Goal: Task Accomplishment & Management: Use online tool/utility

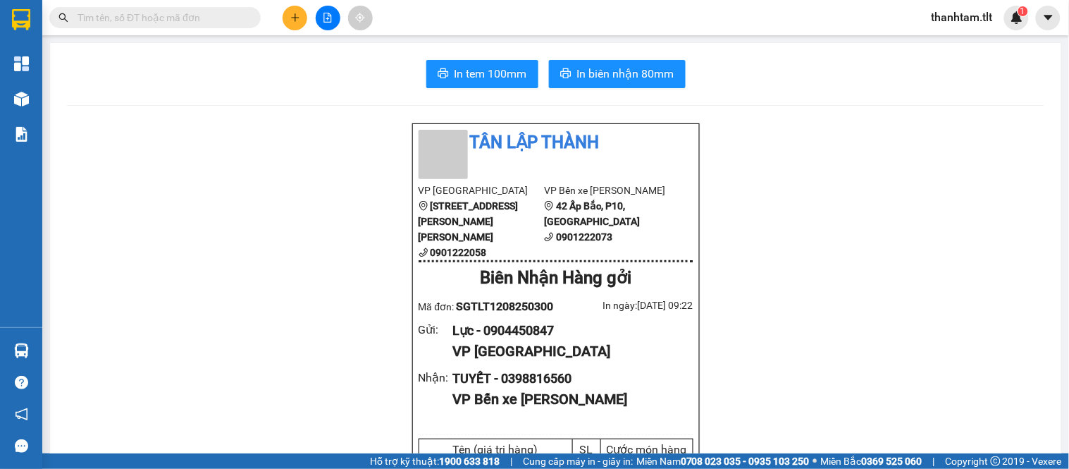
click at [941, 12] on span "thanhtam.tlt" at bounding box center [962, 17] width 84 height 18
click at [328, 17] on icon "file-add" at bounding box center [328, 18] width 10 height 10
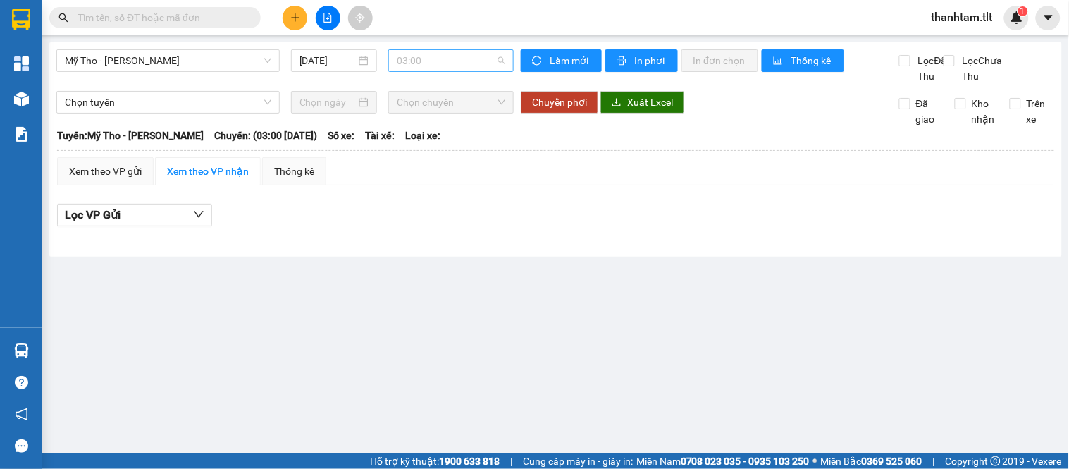
click at [440, 68] on span "03:00" at bounding box center [451, 60] width 109 height 21
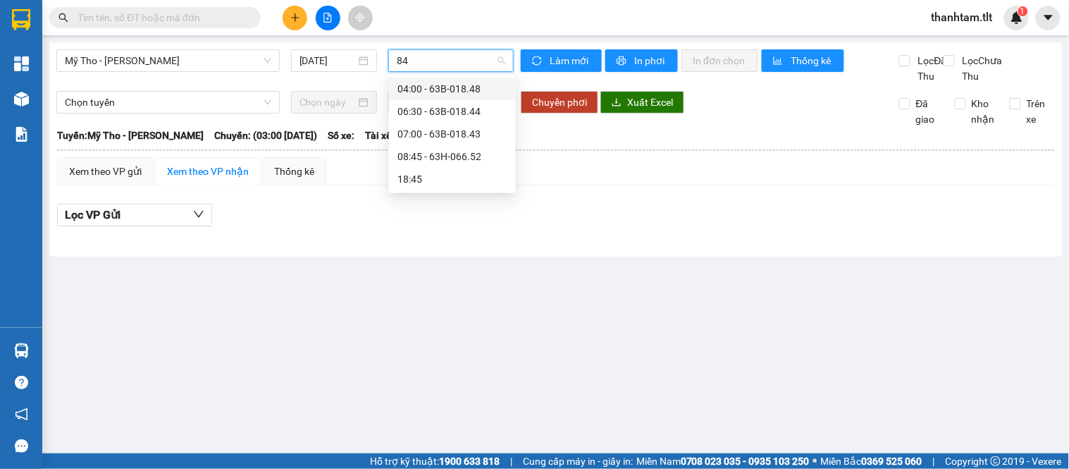
type input "843"
click at [452, 92] on div "07:00 - 63B-018.43" at bounding box center [452, 89] width 110 height 16
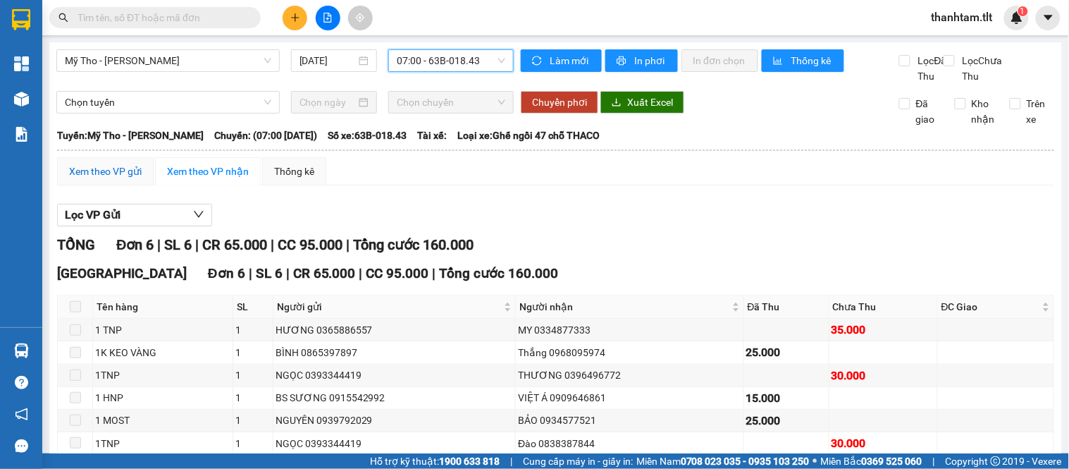
click at [104, 179] on div "Xem theo VP gửi" at bounding box center [105, 171] width 73 height 16
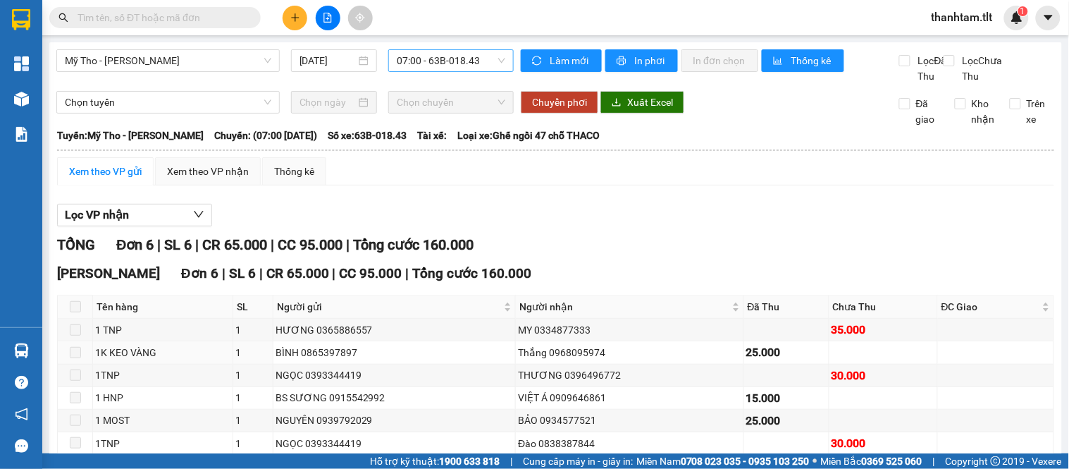
scroll to position [89, 0]
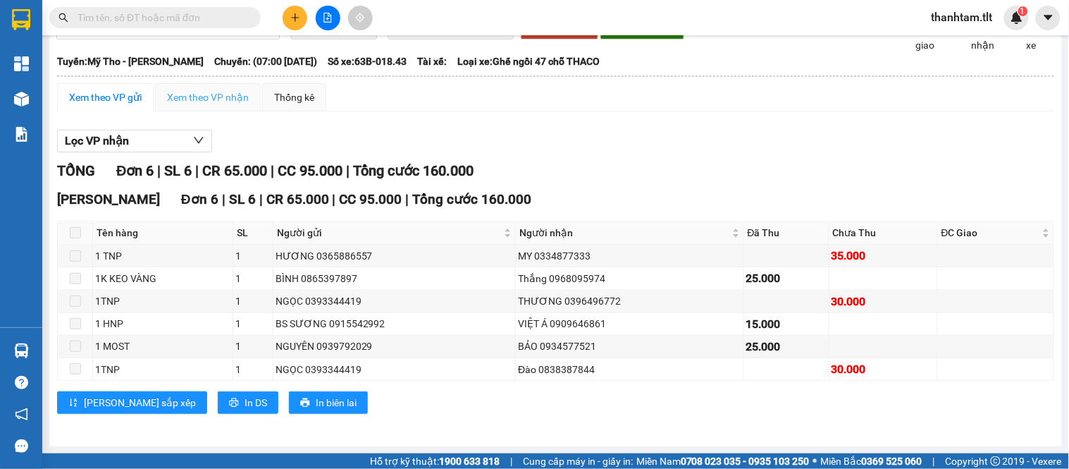
drag, startPoint x: 199, startPoint y: 72, endPoint x: 189, endPoint y: 104, distance: 33.2
click at [199, 75] on th at bounding box center [555, 76] width 998 height 13
click at [189, 104] on div "Xem theo VP nhận" at bounding box center [208, 97] width 106 height 28
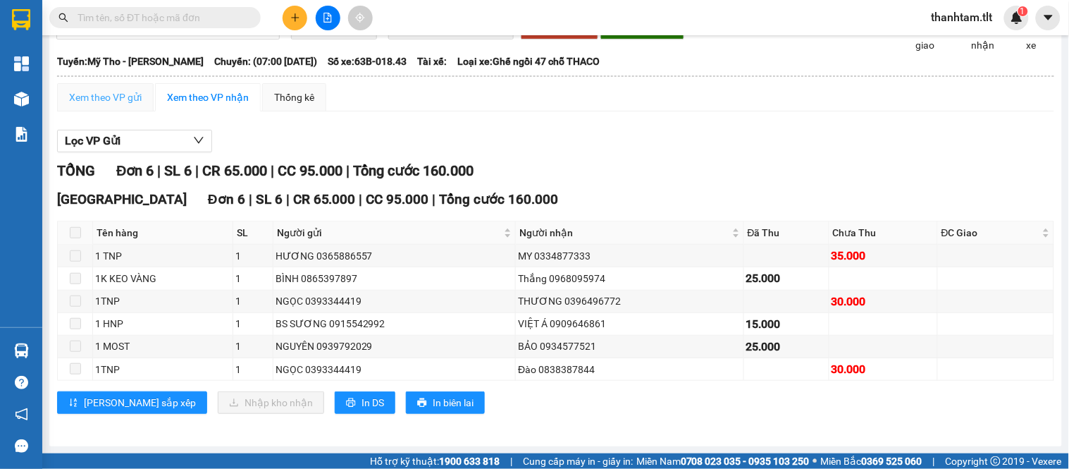
click at [103, 106] on div "Xem theo VP gửi" at bounding box center [105, 97] width 97 height 28
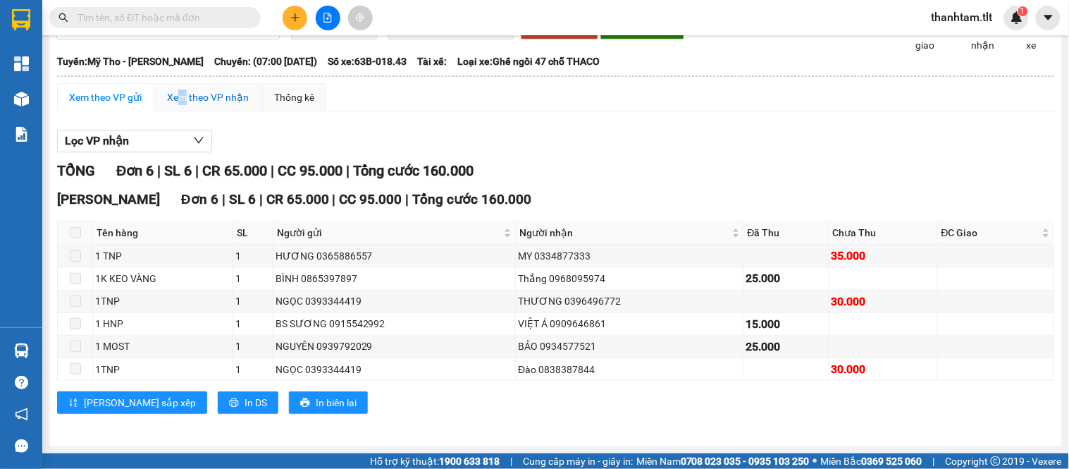
click at [183, 97] on div "Xem theo VP nhận" at bounding box center [208, 97] width 82 height 16
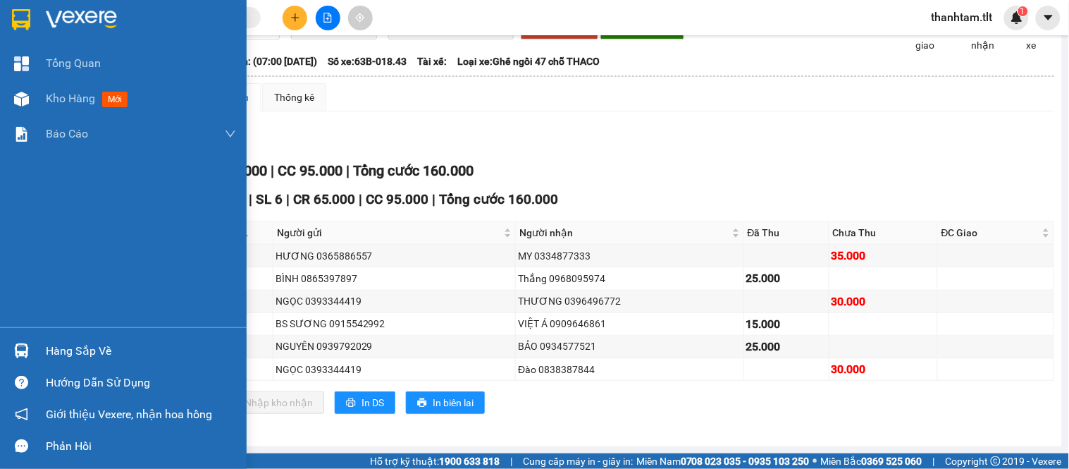
click at [20, 354] on img at bounding box center [21, 350] width 15 height 15
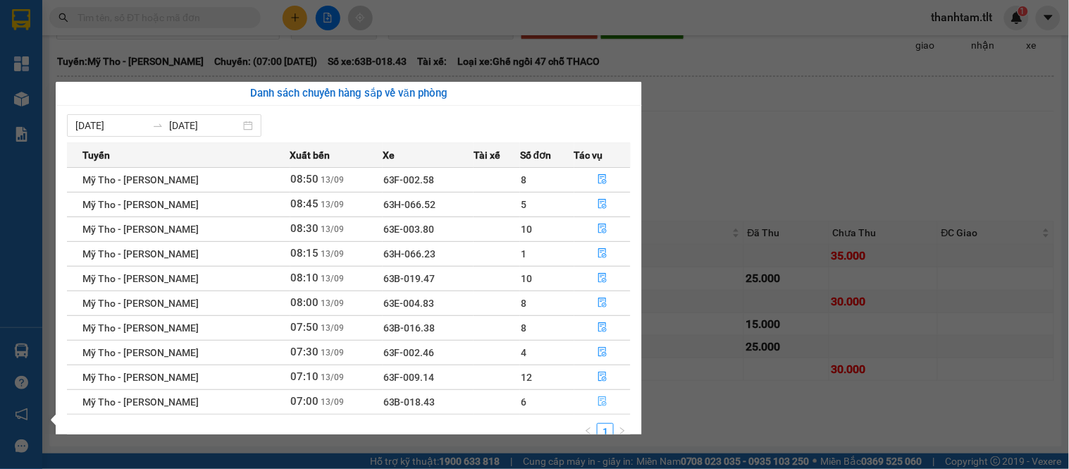
click at [600, 406] on icon "file-done" at bounding box center [602, 401] width 8 height 10
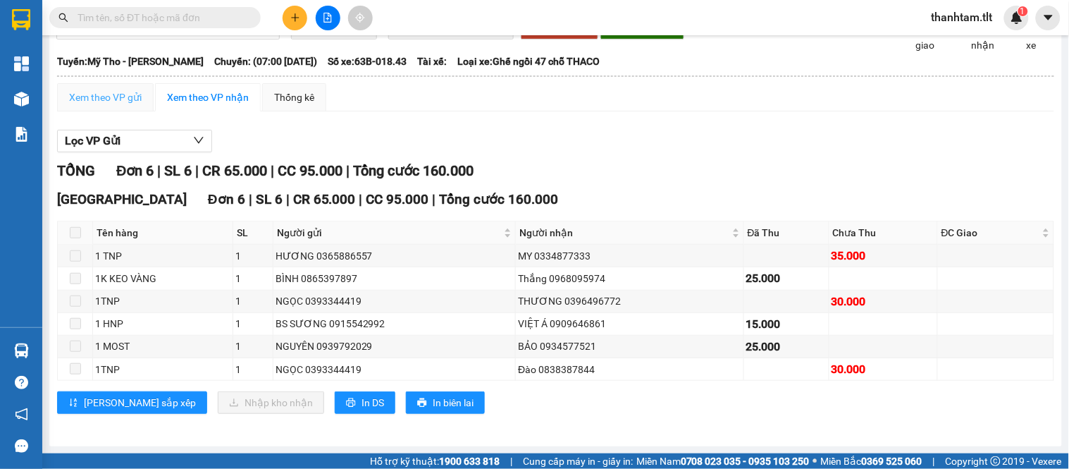
click at [110, 83] on div "Xem theo VP gửi" at bounding box center [105, 97] width 97 height 28
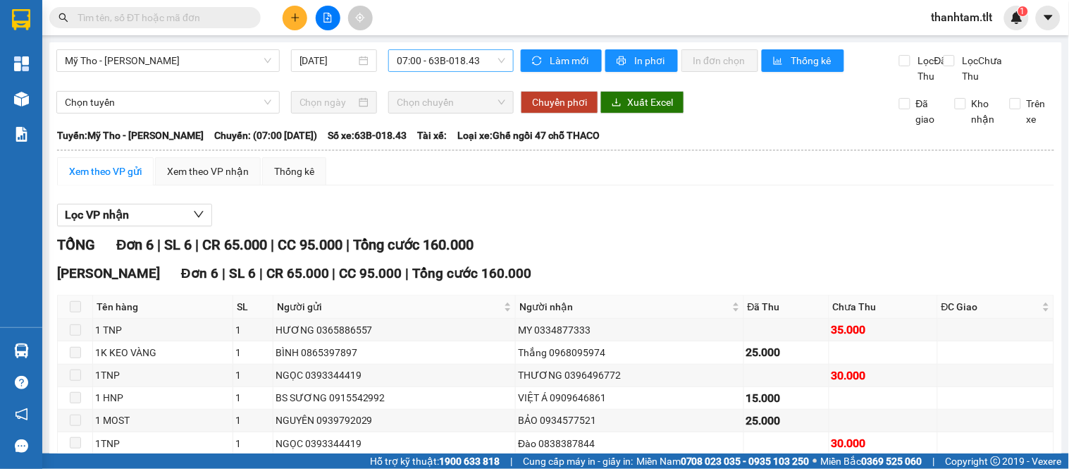
click at [946, 7] on div "thanhtam.tlt 1" at bounding box center [974, 18] width 109 height 25
click at [957, 16] on span "thanhtam.tlt" at bounding box center [962, 17] width 84 height 18
click at [967, 43] on span "Đăng xuất" at bounding box center [970, 44] width 59 height 16
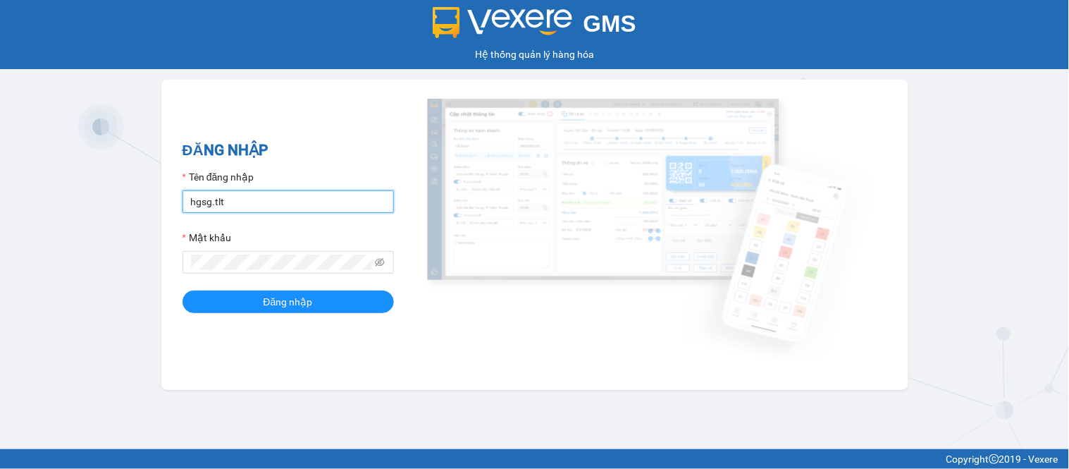
click at [265, 205] on input "hgsg.tlt" at bounding box center [287, 201] width 211 height 23
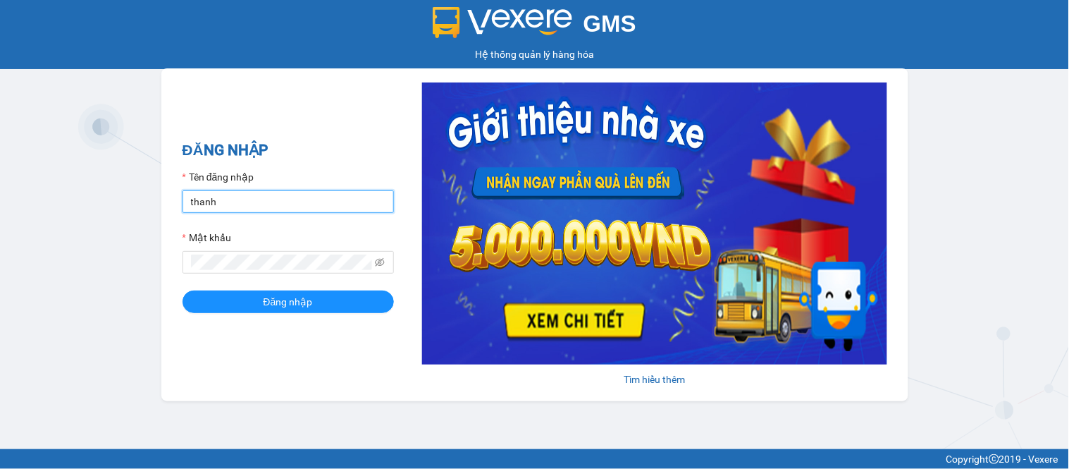
type input "thanhtam.tlt"
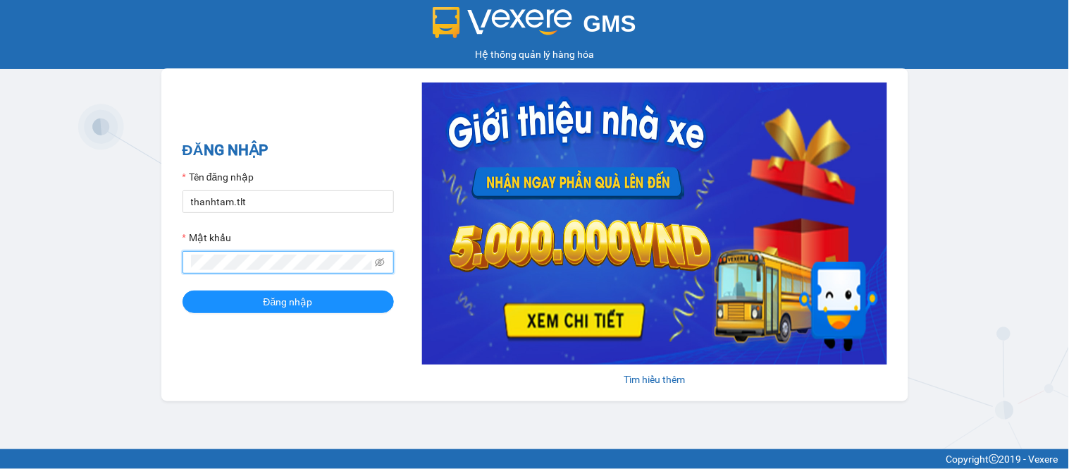
click at [182, 290] on button "Đăng nhập" at bounding box center [287, 301] width 211 height 23
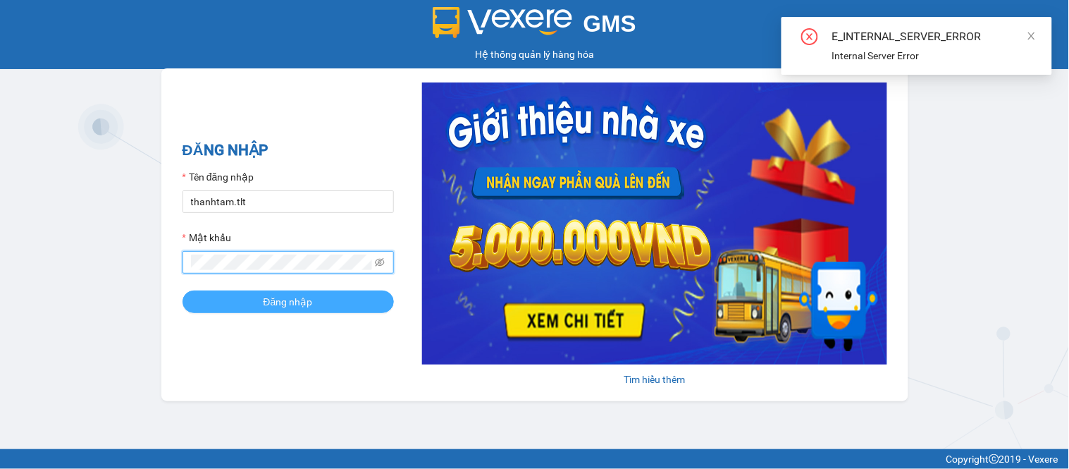
click at [235, 313] on button "Đăng nhập" at bounding box center [287, 301] width 211 height 23
drag, startPoint x: 305, startPoint y: 317, endPoint x: 316, endPoint y: 299, distance: 21.1
click at [304, 314] on div "ĐĂNG NHẬP Tên đăng nhập thanhtam.tlt Mật khẩu Đăng nhập" at bounding box center [287, 235] width 211 height 192
click at [317, 298] on button "Đăng nhập" at bounding box center [287, 301] width 211 height 23
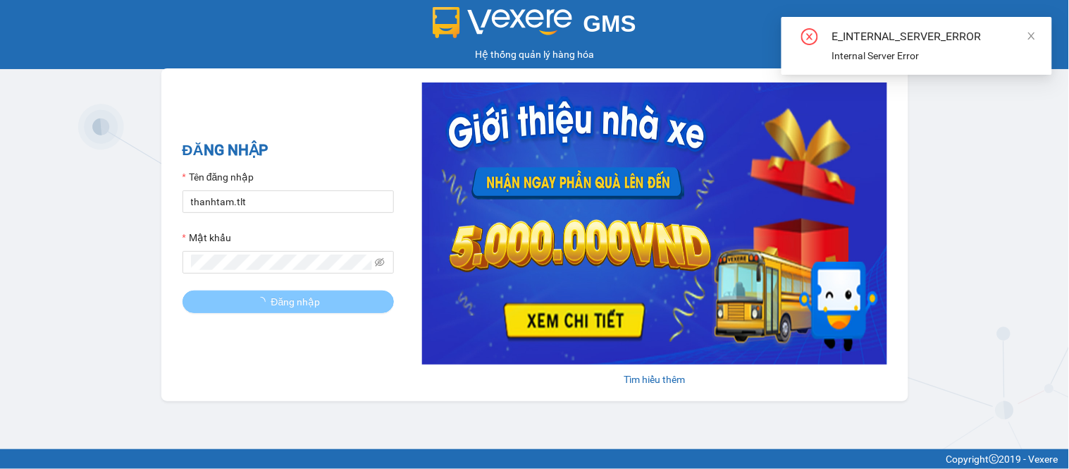
click at [321, 297] on button "Đăng nhập" at bounding box center [287, 301] width 211 height 23
drag, startPoint x: 321, startPoint y: 296, endPoint x: 327, endPoint y: 290, distance: 9.0
click at [327, 290] on form "Tên đăng nhập thanhtam.tlt Mật khẩu Đăng nhập" at bounding box center [287, 241] width 211 height 144
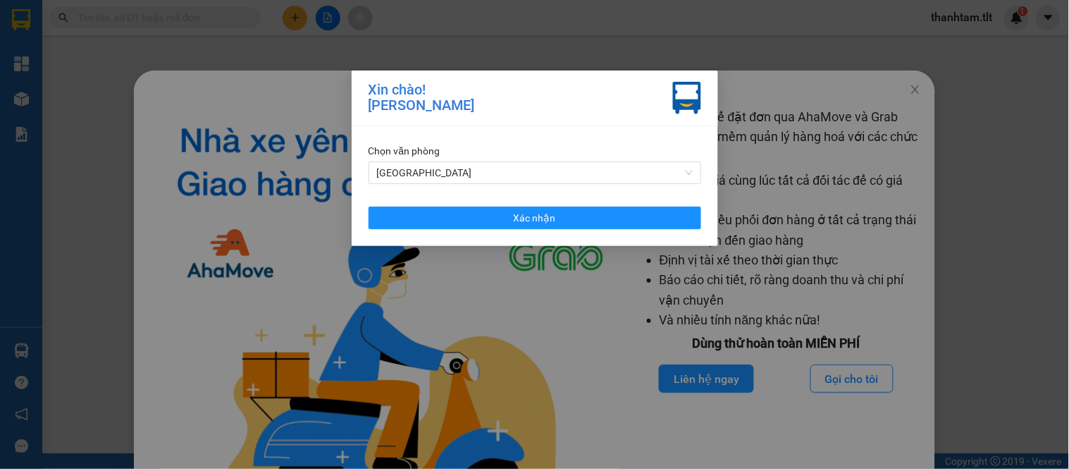
drag, startPoint x: 315, startPoint y: 193, endPoint x: 844, endPoint y: 40, distance: 550.8
click at [844, 40] on div "Xin chào! Thành Tâm Chọn văn phòng Sài Gòn Xác nhận" at bounding box center [534, 234] width 1069 height 469
drag, startPoint x: 903, startPoint y: 87, endPoint x: 893, endPoint y: 86, distance: 10.0
click at [903, 87] on div "Xin chào! Thành Tâm Chọn văn phòng Sài Gòn Xác nhận" at bounding box center [534, 234] width 1069 height 469
click at [907, 86] on div "Xin chào! Thành Tâm Chọn văn phòng Sài Gòn Xác nhận" at bounding box center [534, 234] width 1069 height 469
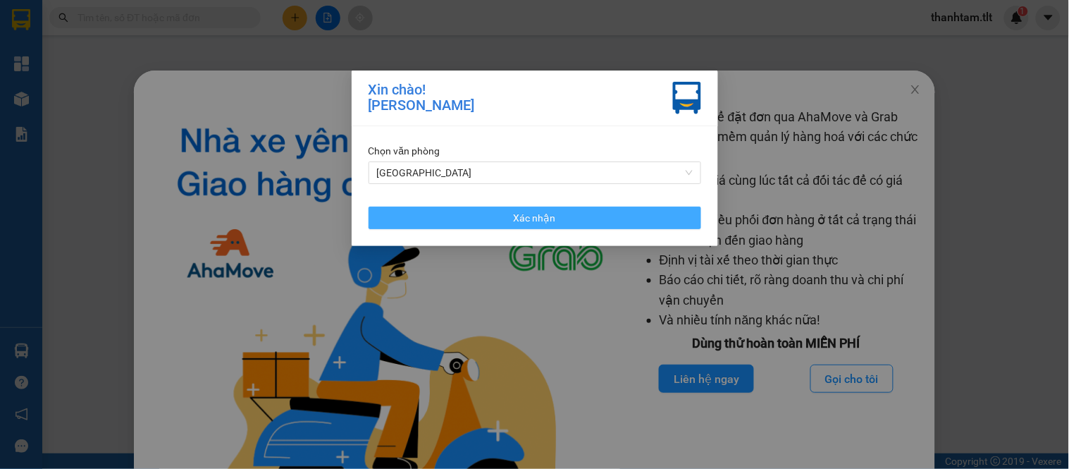
click at [526, 221] on span "Xác nhận" at bounding box center [535, 218] width 42 height 16
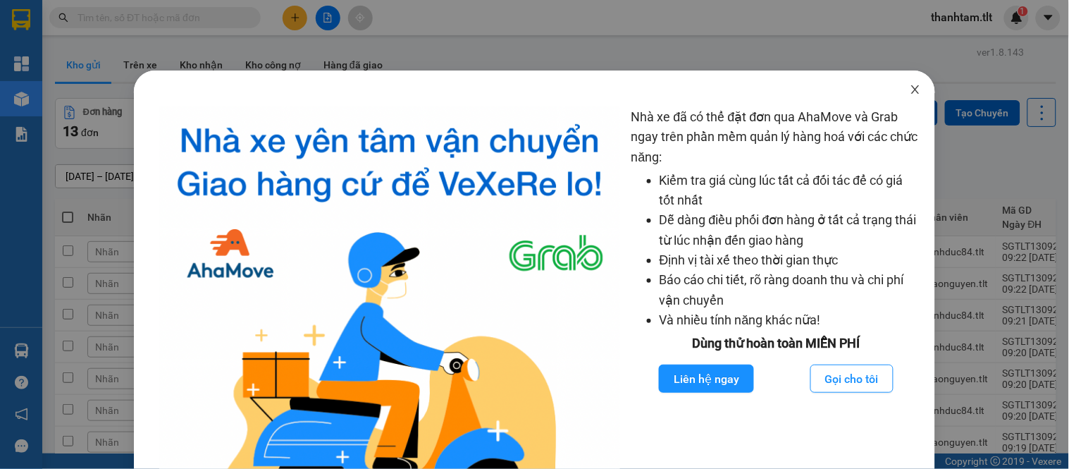
drag, startPoint x: 904, startPoint y: 92, endPoint x: 888, endPoint y: 93, distance: 15.5
click at [910, 92] on icon "close" at bounding box center [915, 89] width 11 height 11
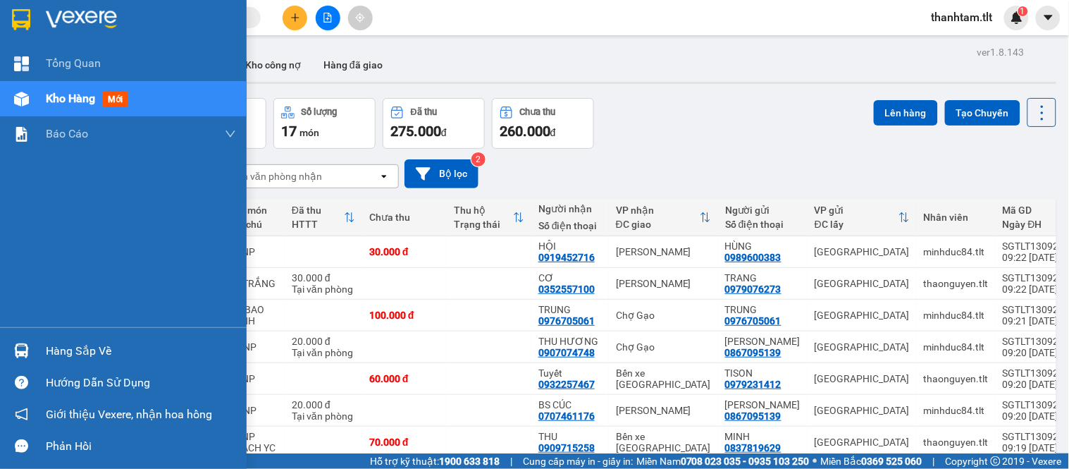
click at [19, 346] on img at bounding box center [21, 350] width 15 height 15
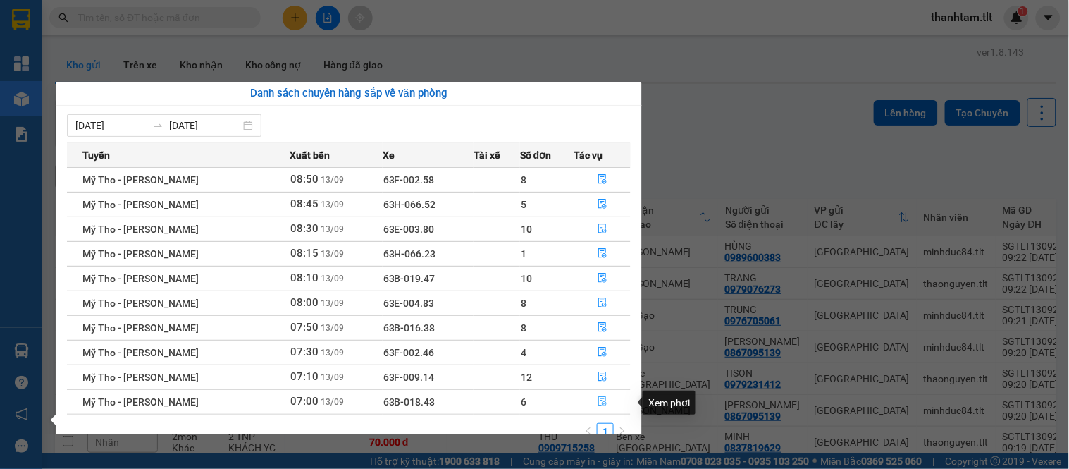
click at [602, 397] on icon "file-done" at bounding box center [602, 401] width 8 height 10
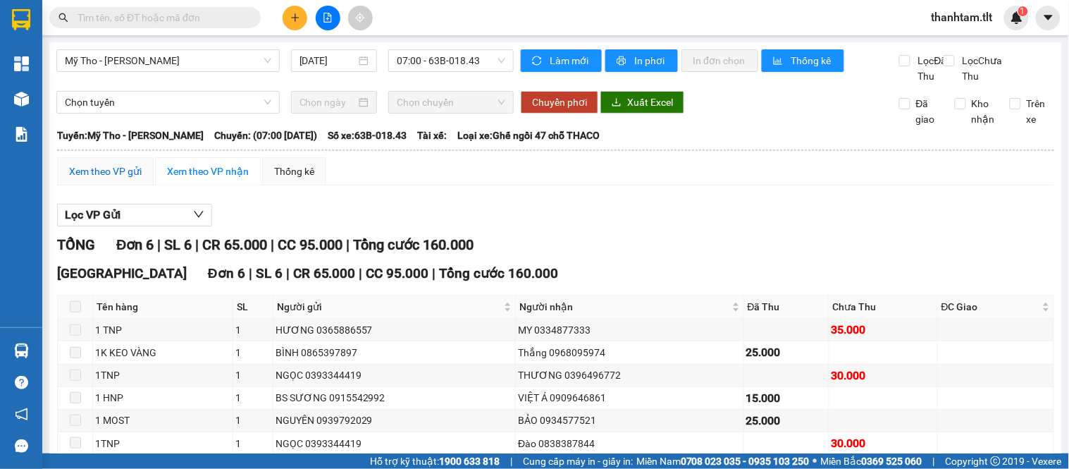
click at [100, 179] on div "Xem theo VP gửi" at bounding box center [105, 171] width 73 height 16
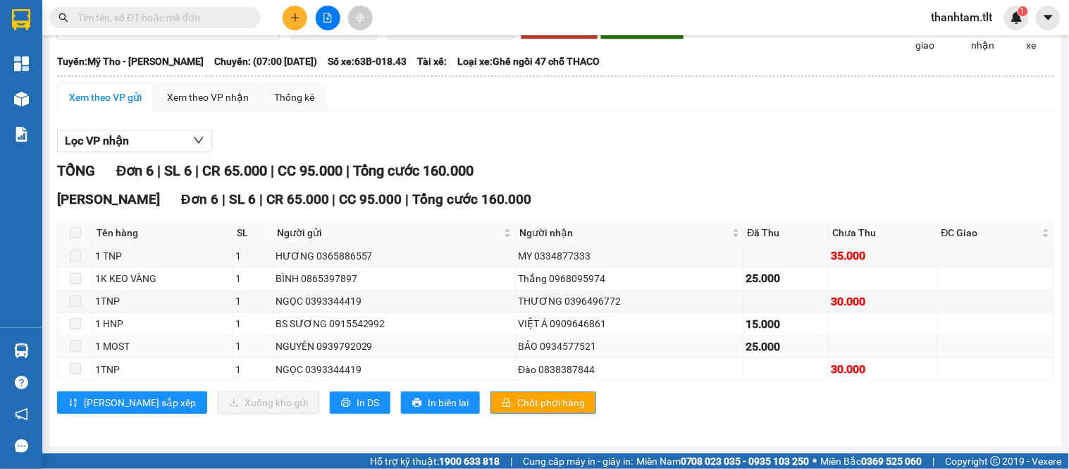
scroll to position [89, 0]
click at [517, 404] on span "Chốt phơi hàng" at bounding box center [551, 403] width 68 height 16
drag, startPoint x: 216, startPoint y: 94, endPoint x: 111, endPoint y: 101, distance: 105.2
click at [205, 92] on div "Xem theo VP nhận" at bounding box center [208, 97] width 82 height 16
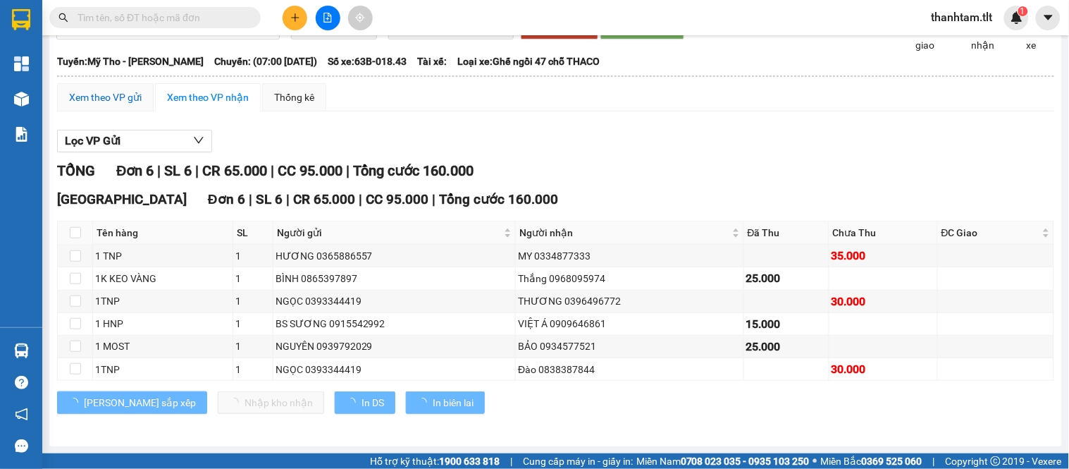
click at [106, 101] on div "Xem theo VP gửi" at bounding box center [105, 97] width 73 height 16
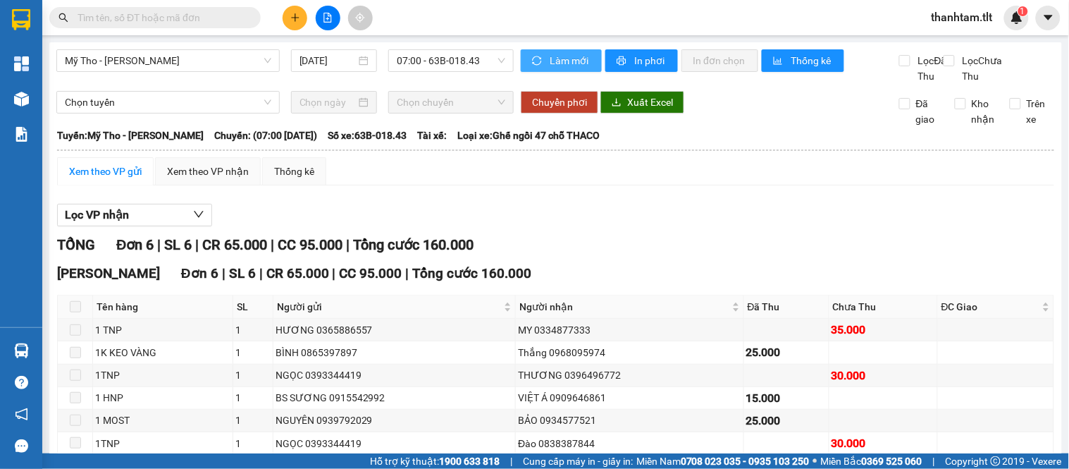
click at [550, 61] on span "Làm mới" at bounding box center [570, 61] width 41 height 16
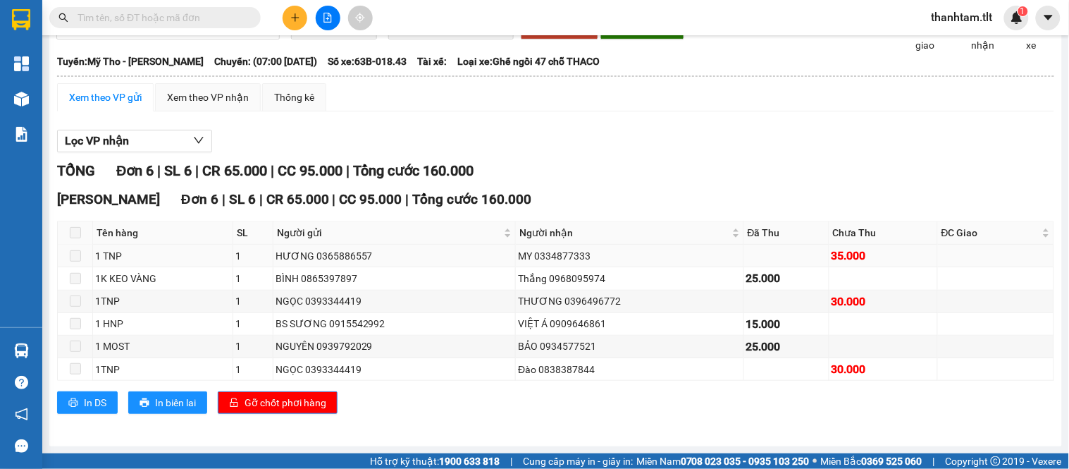
scroll to position [89, 0]
